Goal: Task Accomplishment & Management: Manage account settings

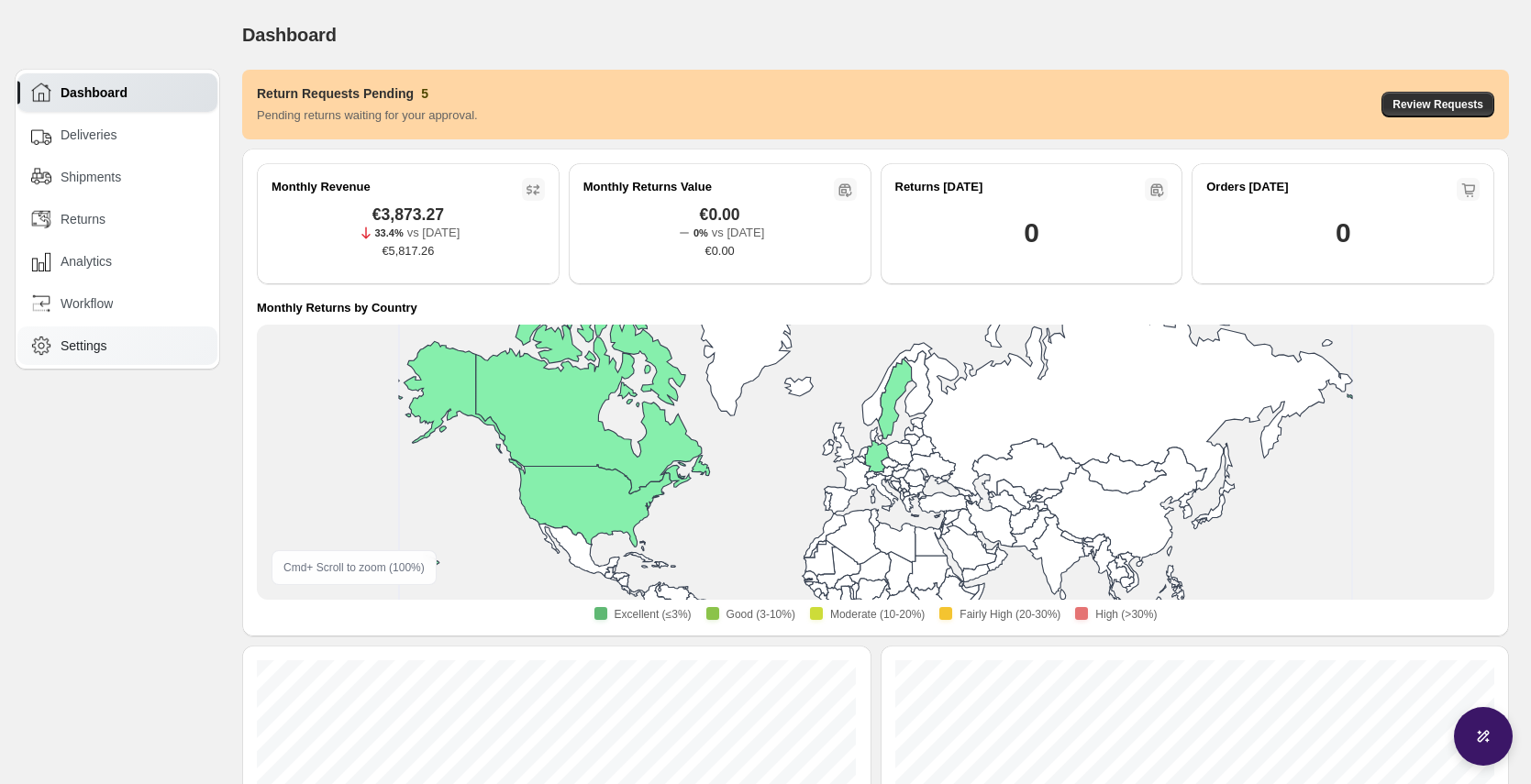
click at [133, 348] on div "Settings" at bounding box center [118, 346] width 175 height 21
select select "********"
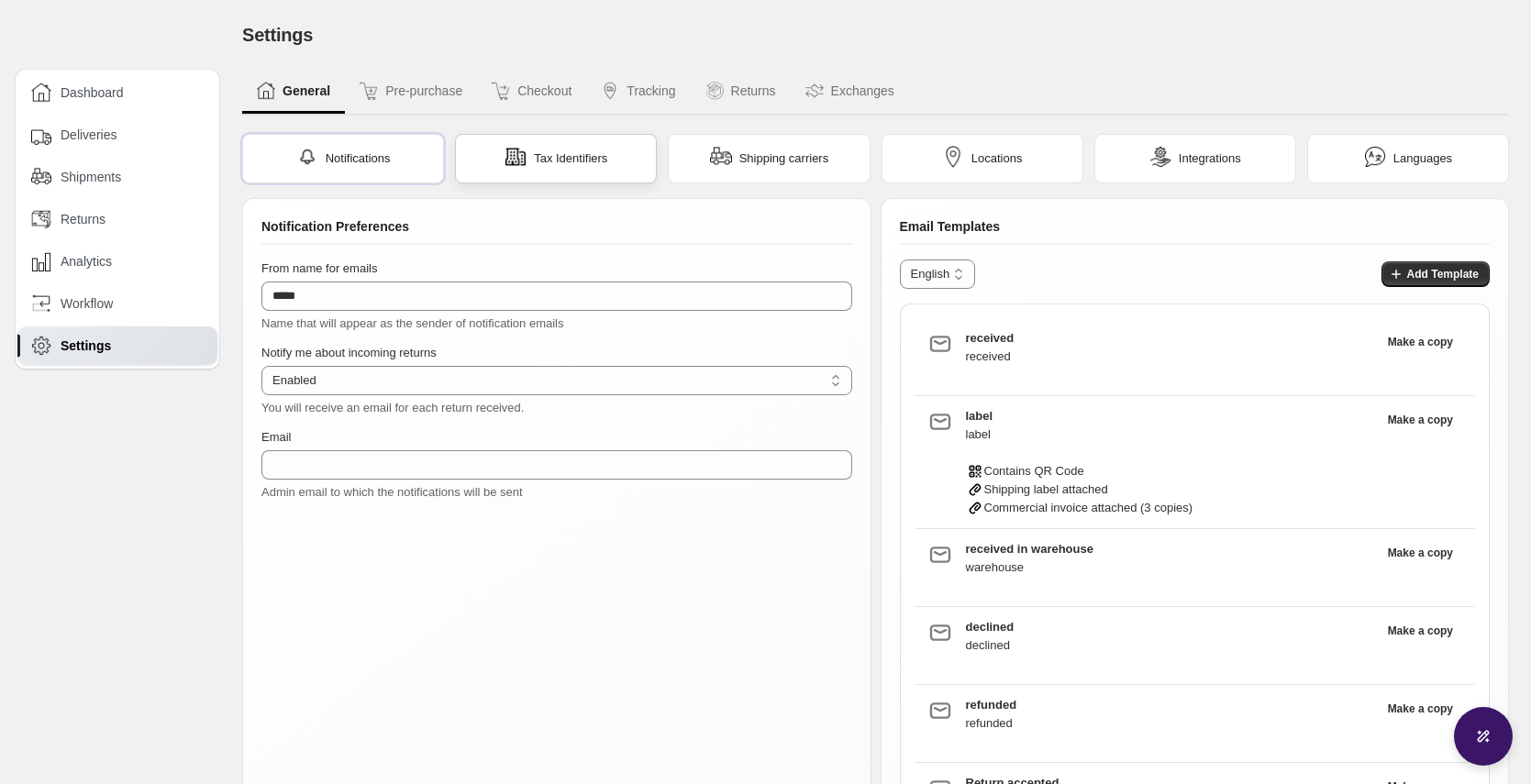
click at [619, 151] on div "Tax Identifiers" at bounding box center [556, 158] width 201 height 49
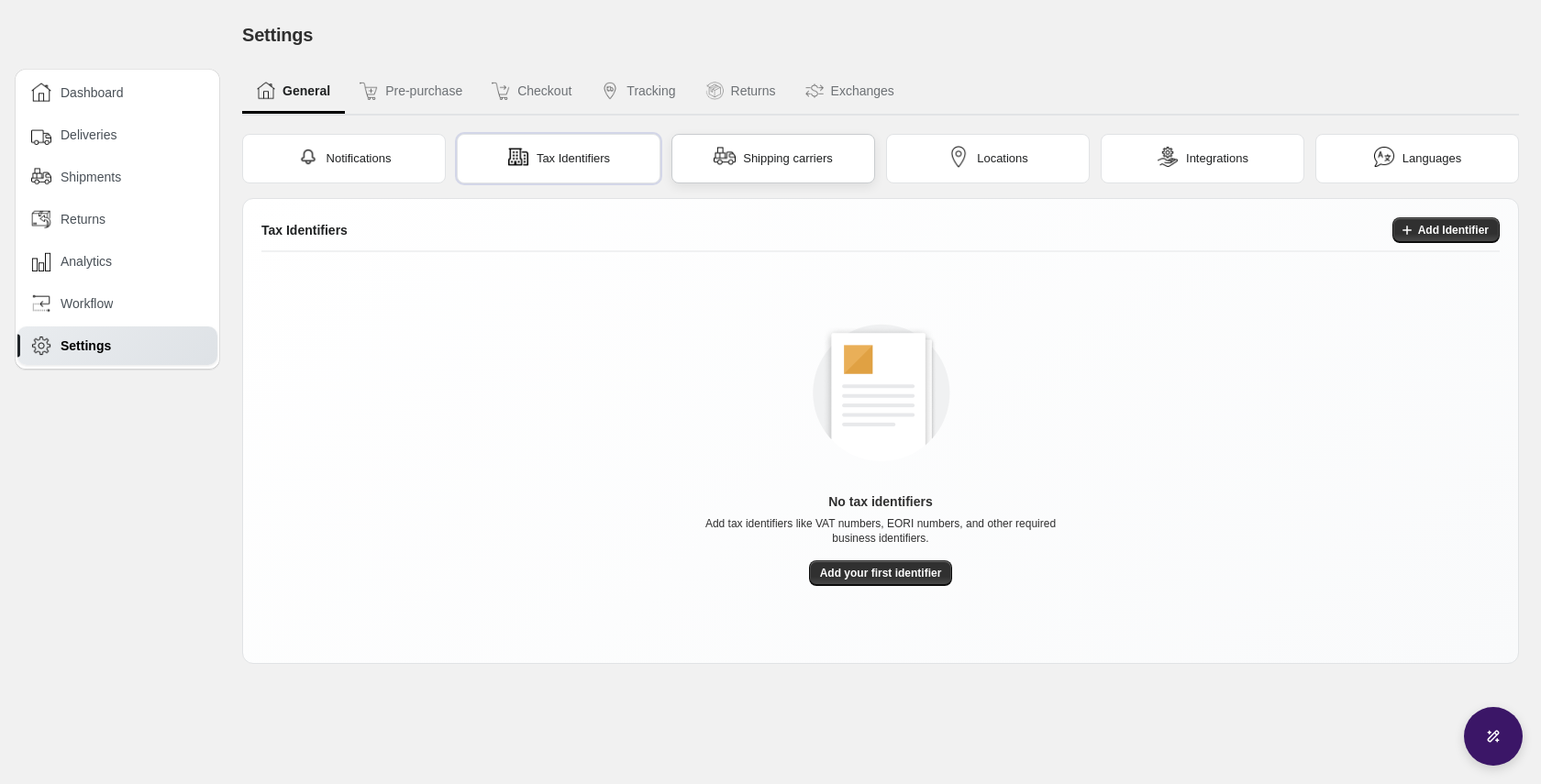
click at [780, 172] on div "Shipping carriers" at bounding box center [773, 158] width 203 height 49
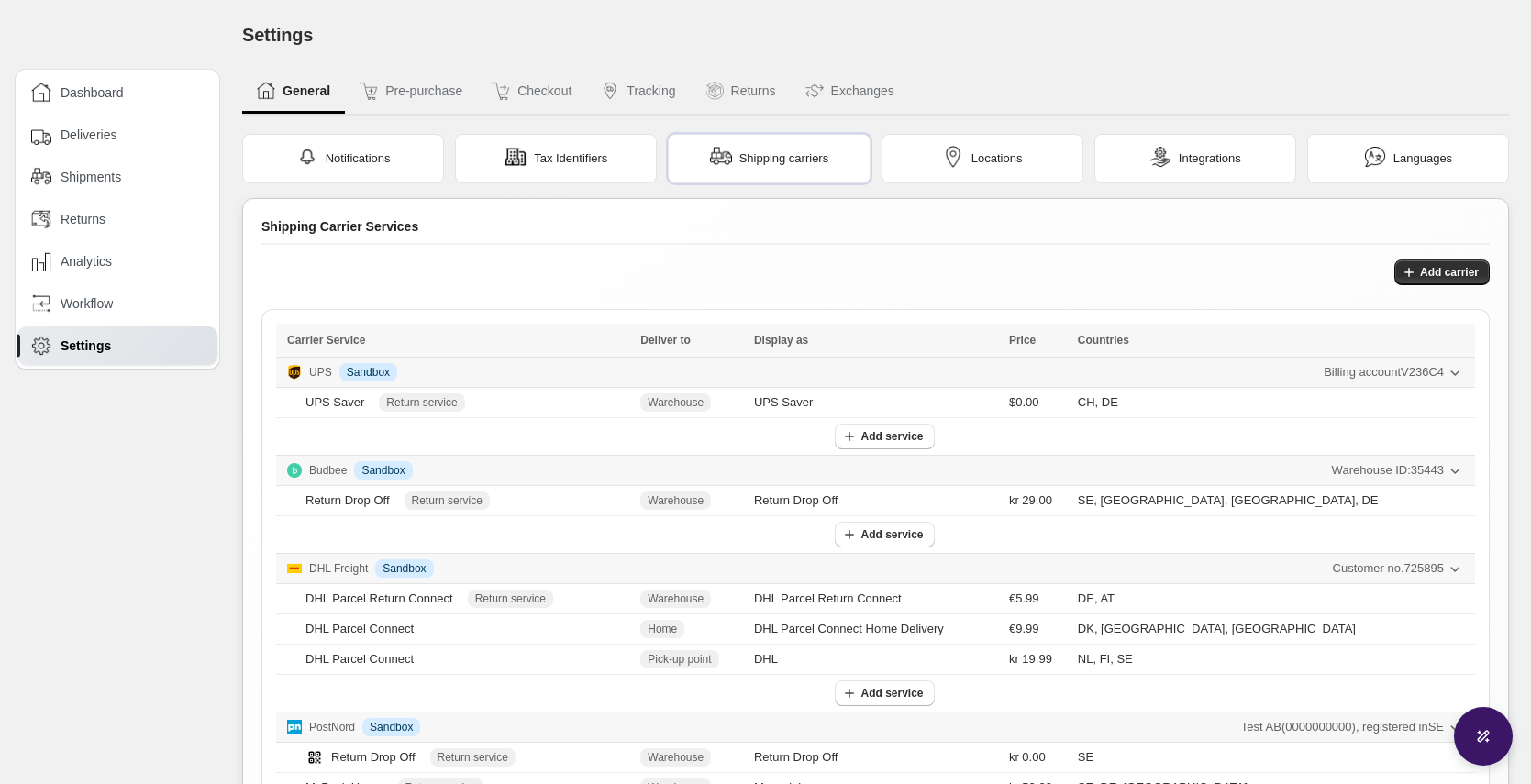
click at [1369, 377] on span "Billing account V236C4" at bounding box center [1384, 373] width 120 height 19
click at [1123, 286] on div "Add carrier Loading integrations… Loading integrations… Carrier Service Deliver…" at bounding box center [875, 602] width 1228 height 686
click at [1434, 275] on span "Add carrier" at bounding box center [1449, 272] width 59 height 15
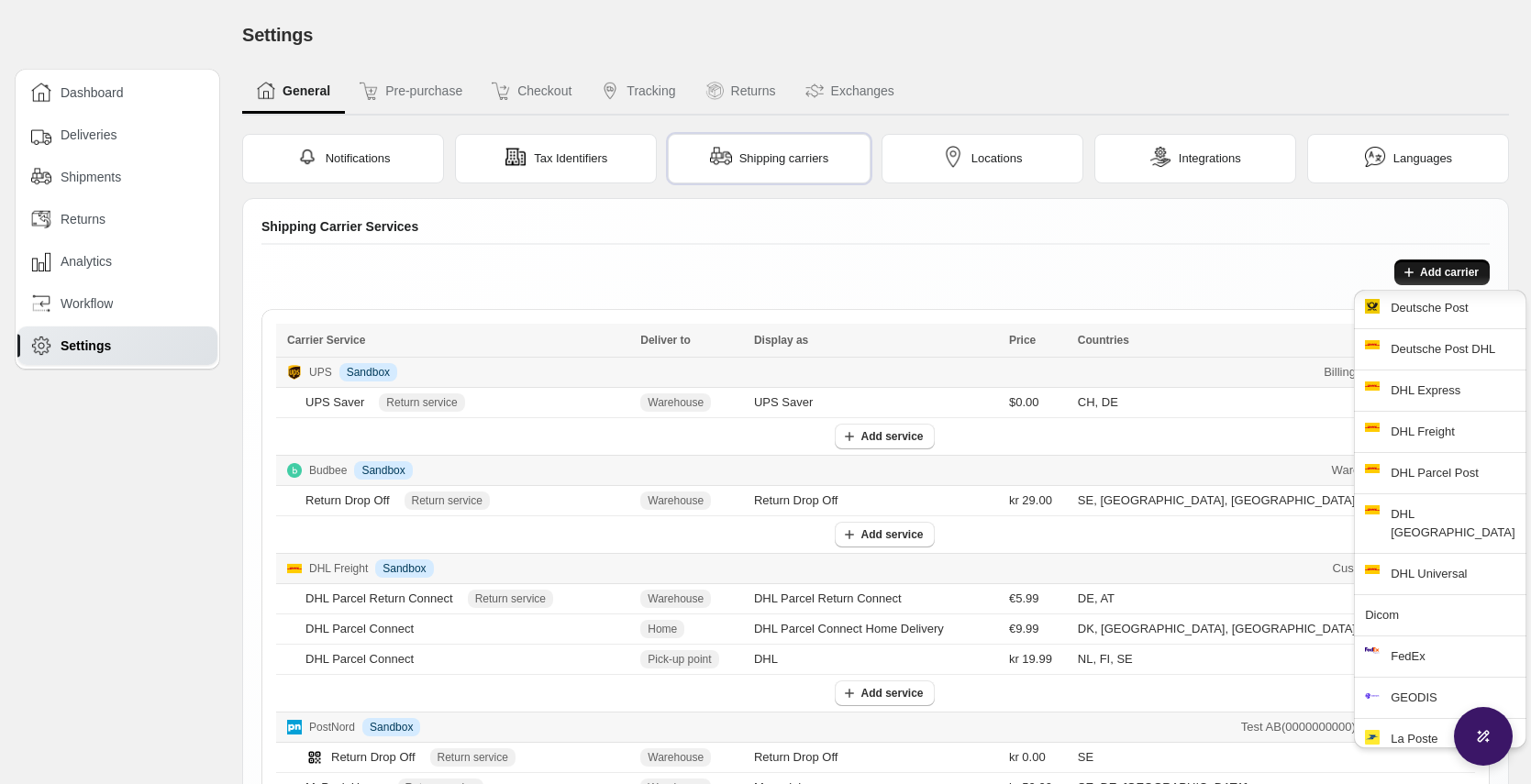
scroll to position [1150, 0]
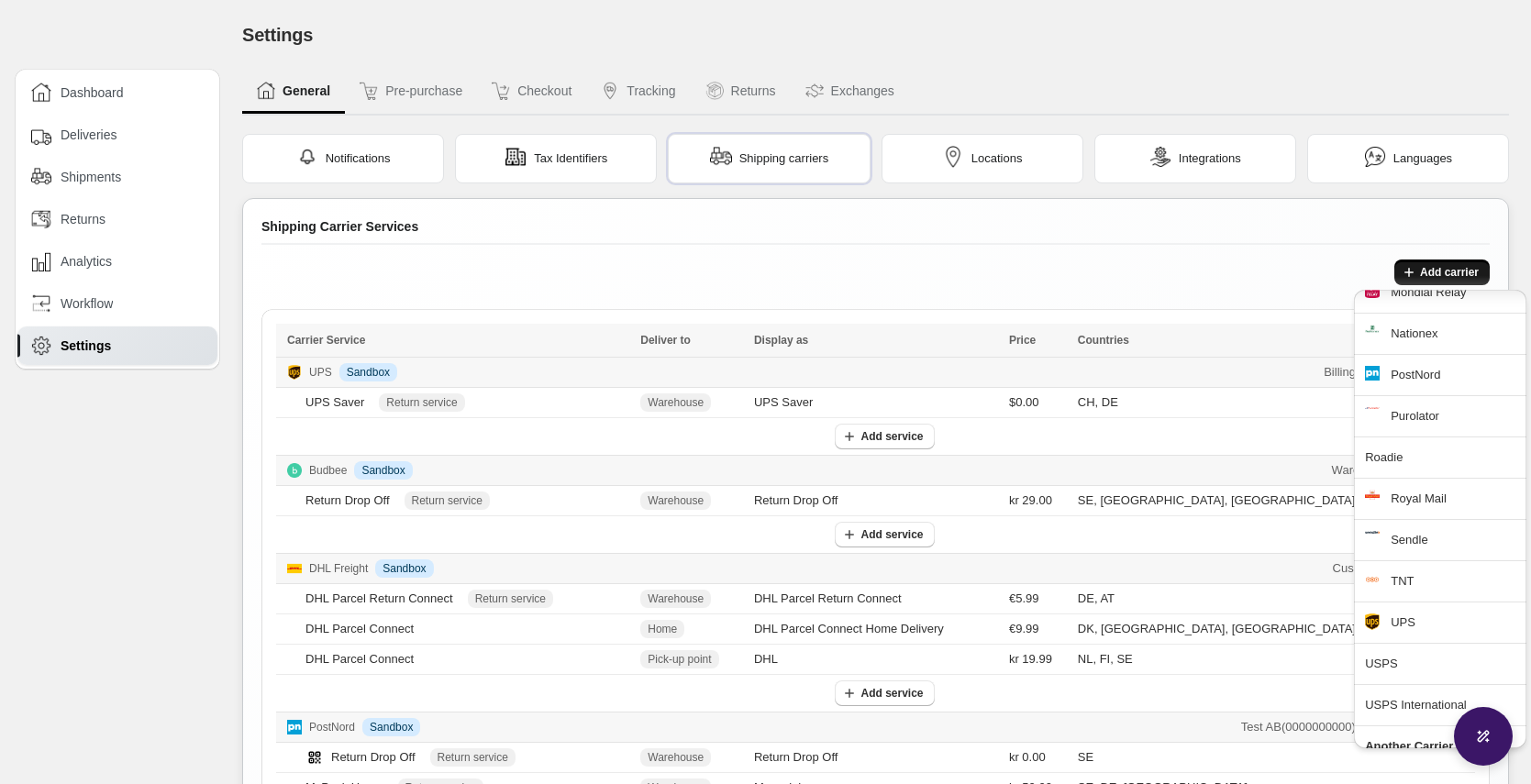
click at [1227, 234] on div "Shipping Carrier Services" at bounding box center [875, 231] width 1228 height 28
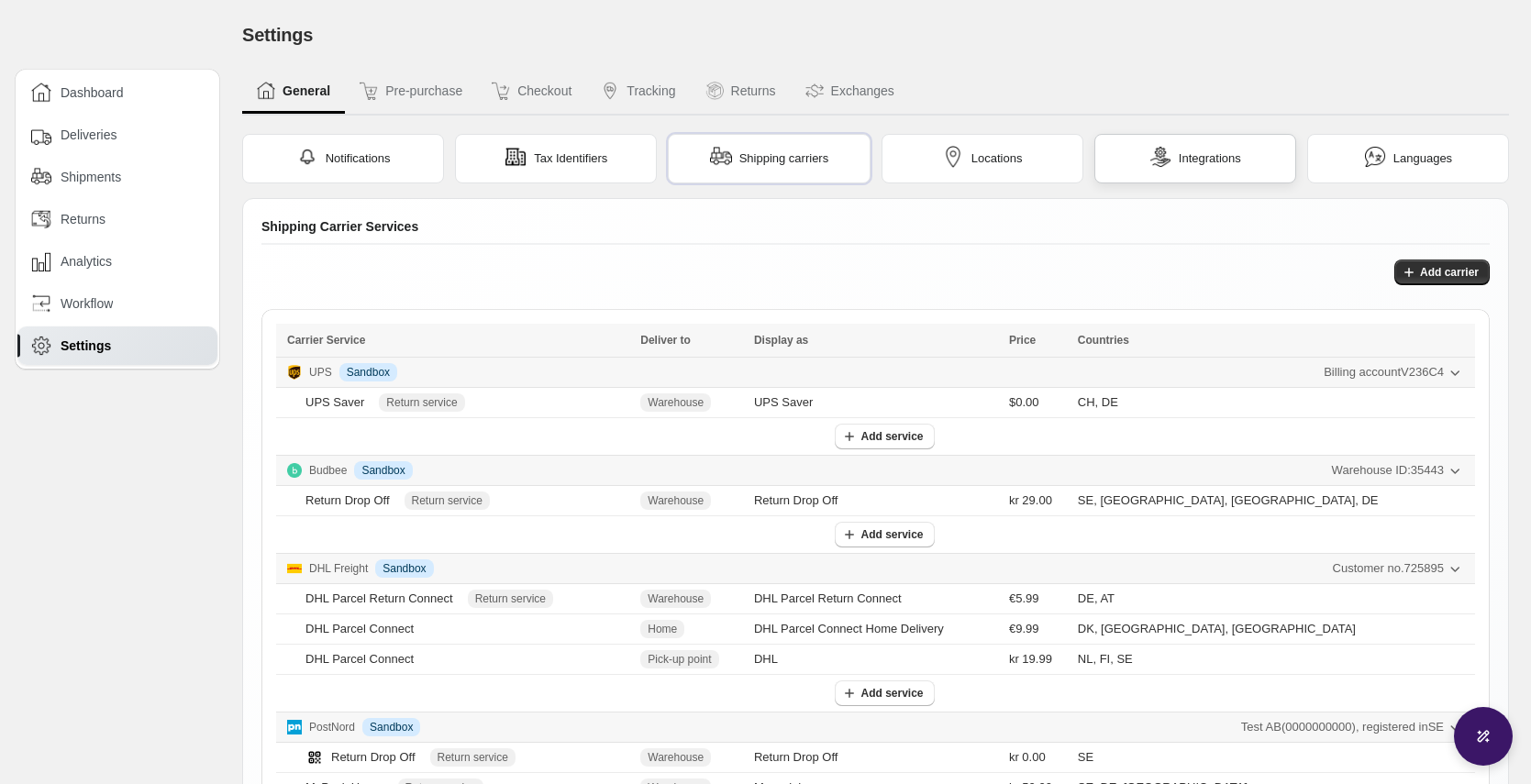
click at [1150, 166] on img at bounding box center [1161, 157] width 22 height 22
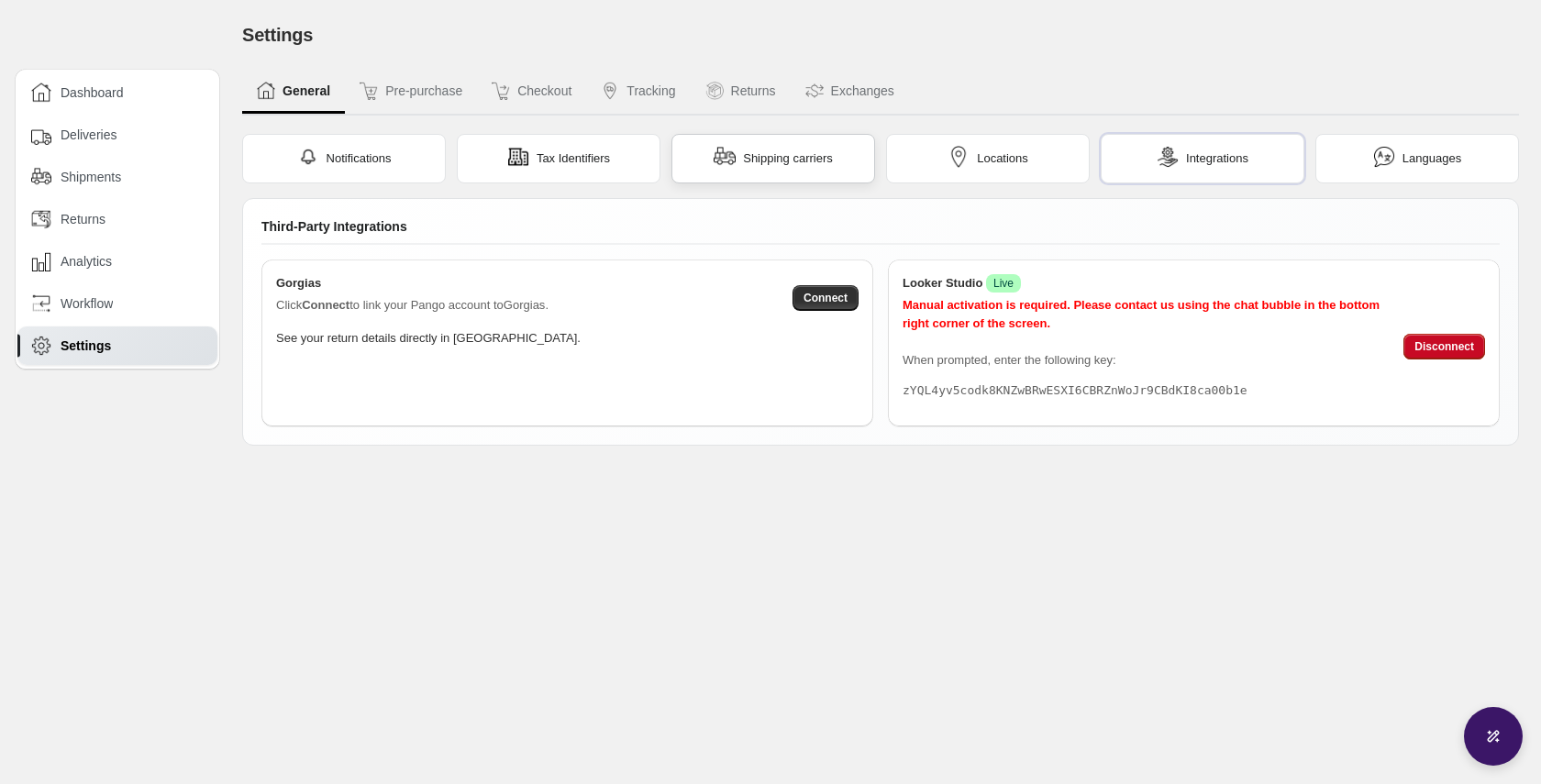
click at [783, 142] on div "Shipping carriers" at bounding box center [773, 158] width 203 height 49
